Goal: Task Accomplishment & Management: Complete application form

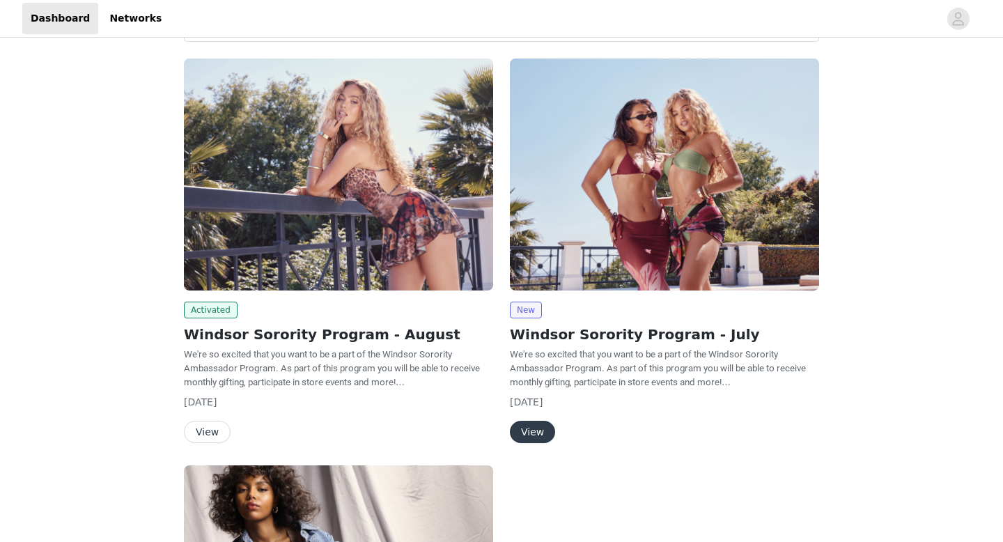
scroll to position [86, 0]
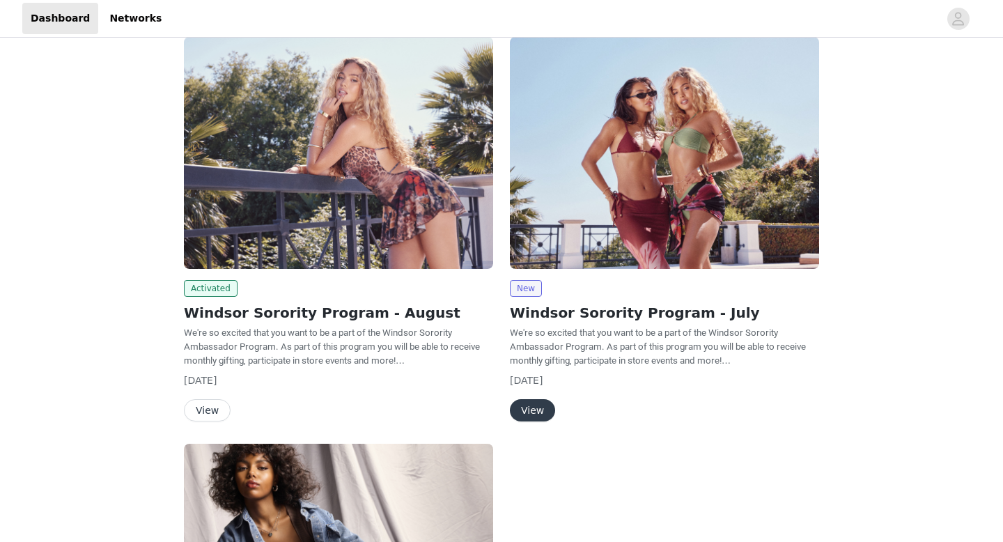
click at [208, 412] on button "View" at bounding box center [207, 410] width 47 height 22
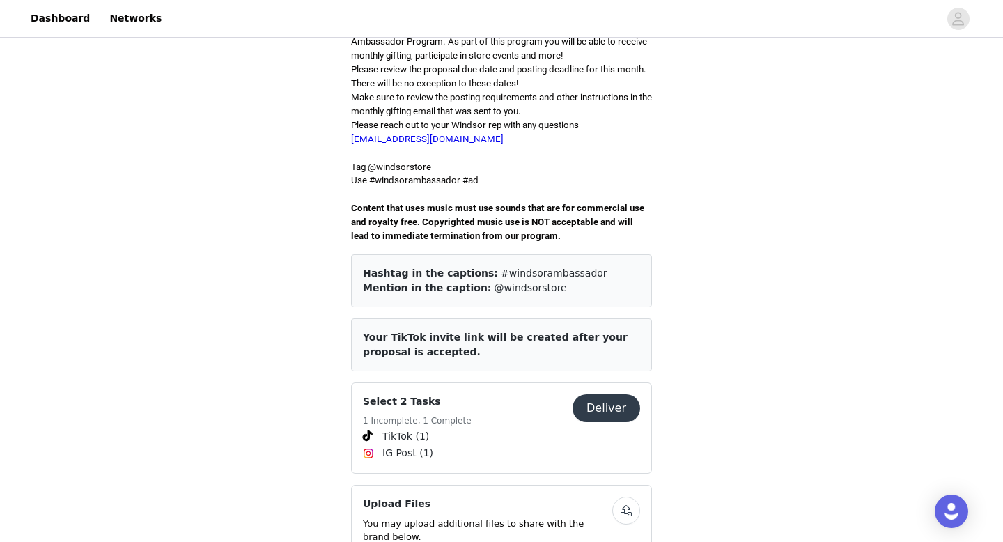
scroll to position [374, 0]
click at [564, 414] on div "Select 2 Tasks 1 Incomplete, 1 Complete" at bounding box center [468, 411] width 210 height 34
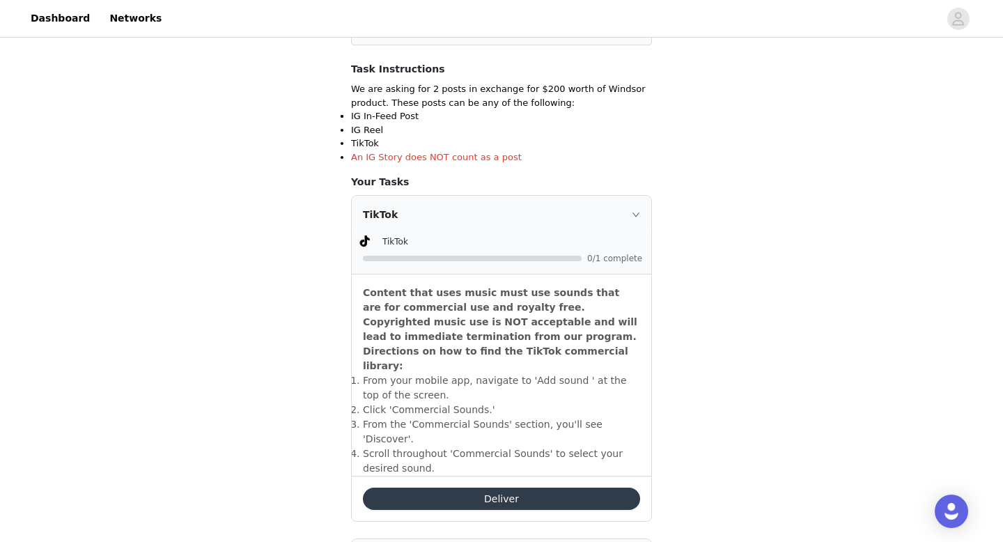
scroll to position [252, 0]
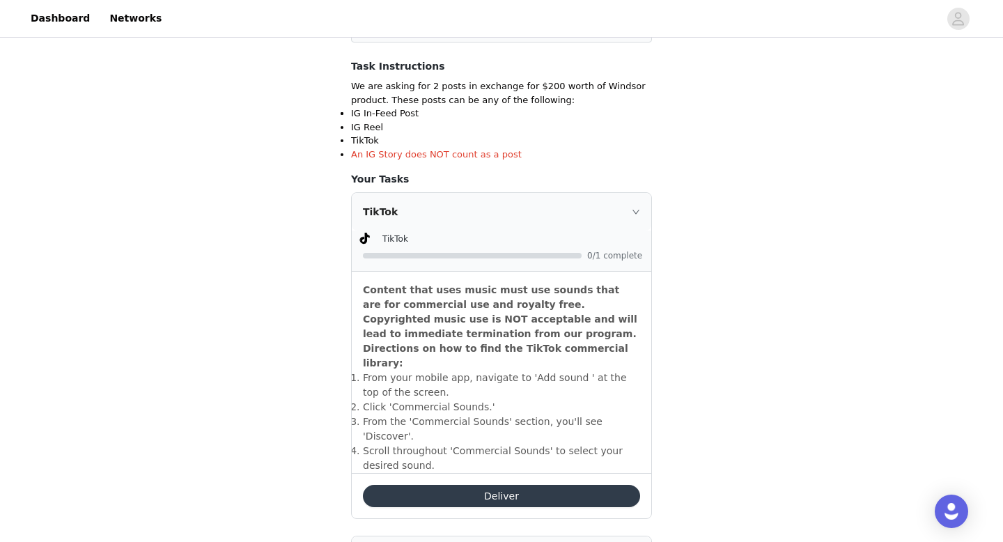
click at [536, 485] on button "Deliver" at bounding box center [501, 496] width 277 height 22
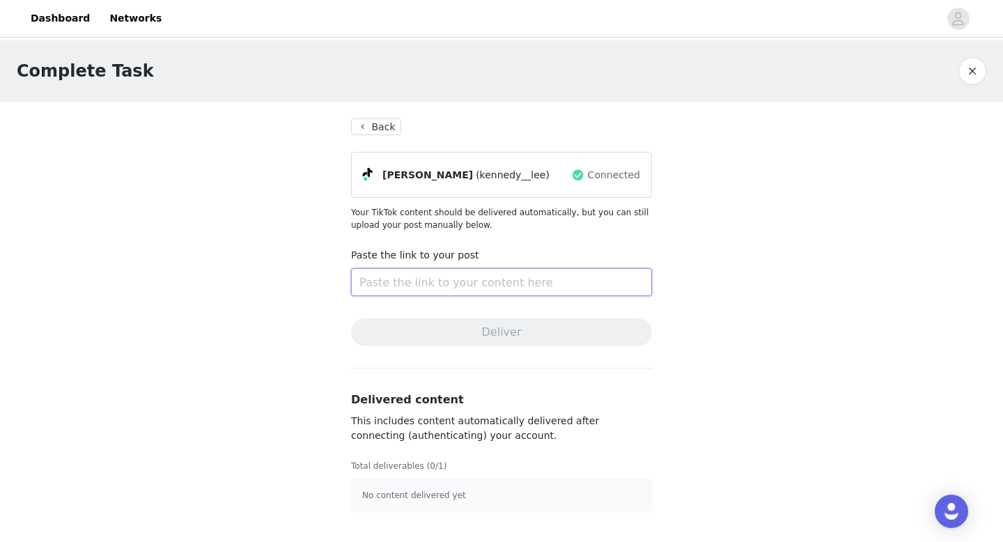
click at [463, 281] on input "text" at bounding box center [501, 282] width 301 height 28
paste input "[URL][DOMAIN_NAME]"
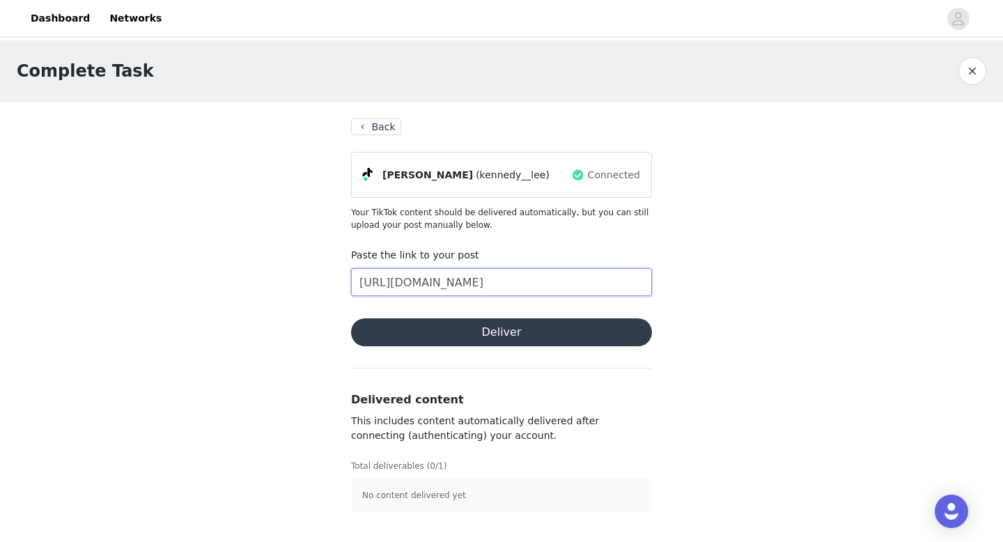
scroll to position [0, 77]
type input "[URL][DOMAIN_NAME]"
click at [504, 331] on button "Deliver" at bounding box center [501, 332] width 301 height 28
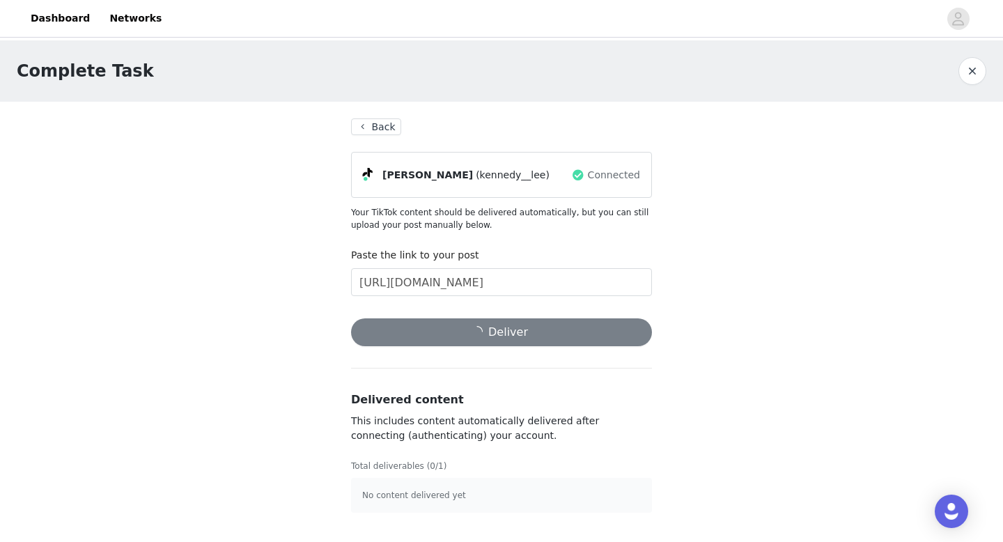
scroll to position [0, 0]
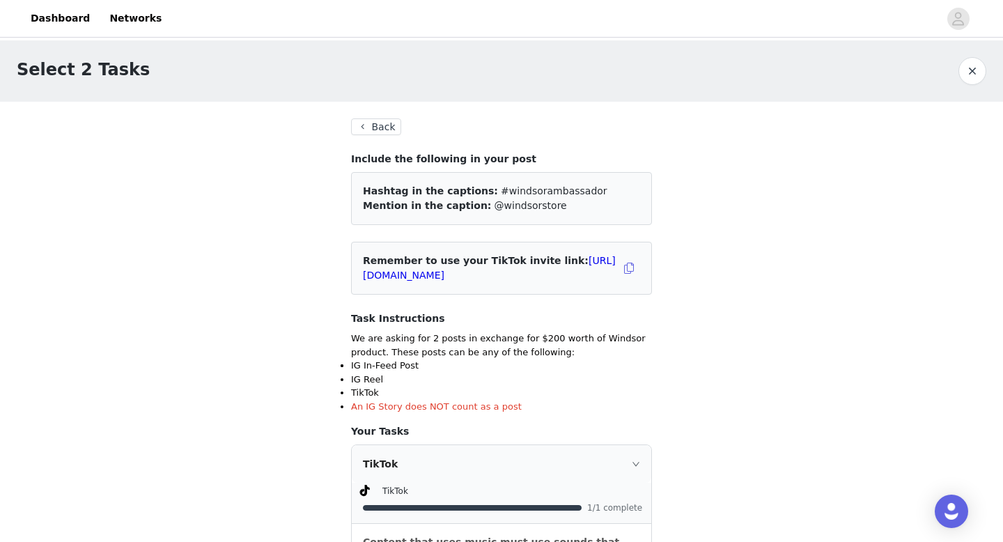
click at [362, 121] on button "Back" at bounding box center [376, 126] width 50 height 17
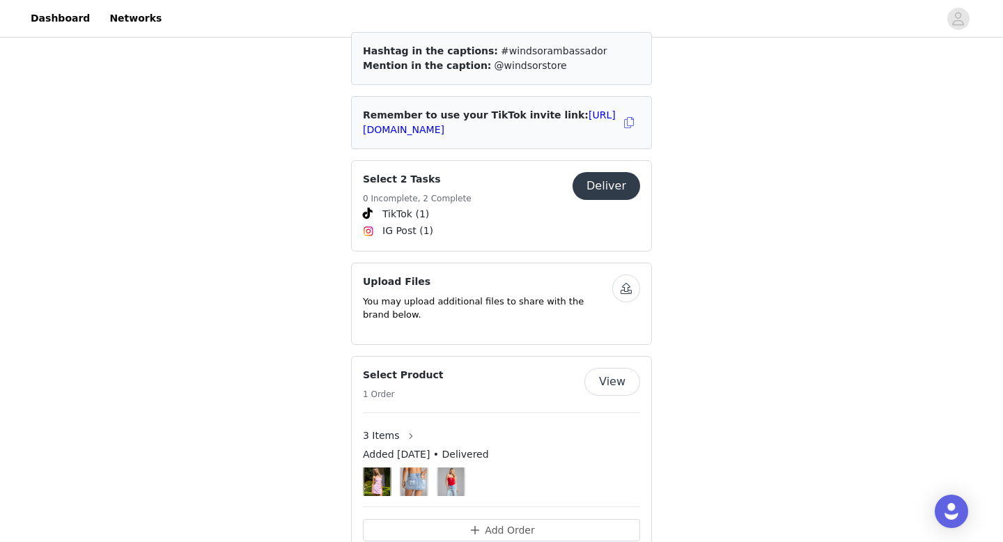
scroll to position [600, 0]
